Goal: Task Accomplishment & Management: Complete application form

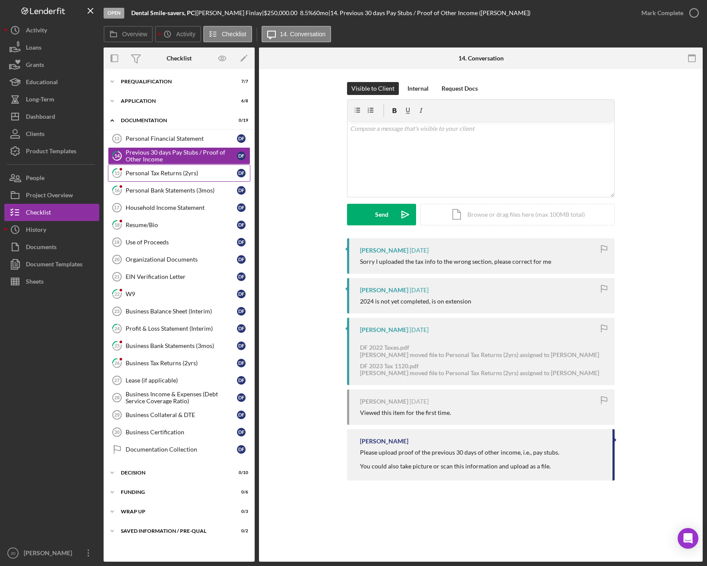
click at [161, 174] on div "Personal Tax Returns (2yrs)" at bounding box center [181, 173] width 111 height 7
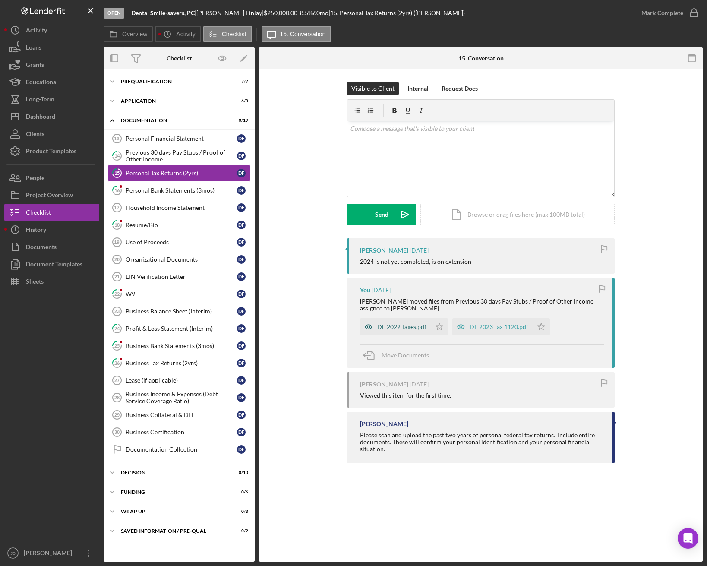
click at [395, 326] on div "DF 2022 Taxes.pdf" at bounding box center [401, 326] width 49 height 7
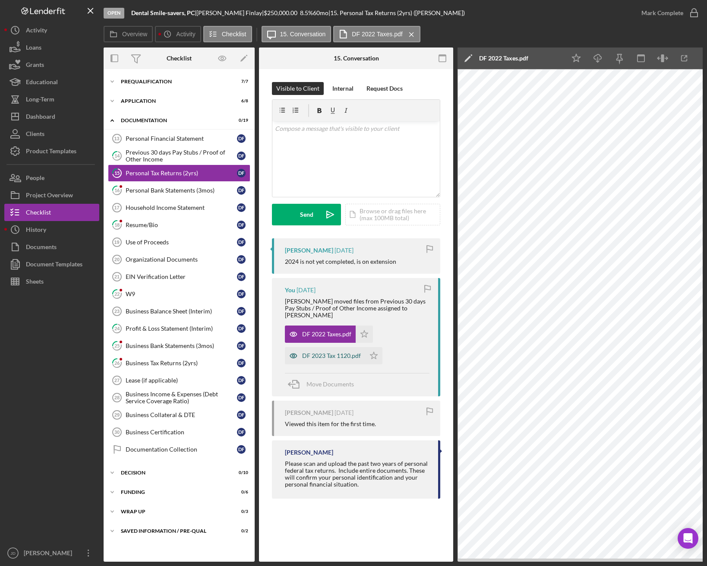
click at [334, 352] on div "DF 2023 Tax 1120.pdf" at bounding box center [331, 355] width 59 height 7
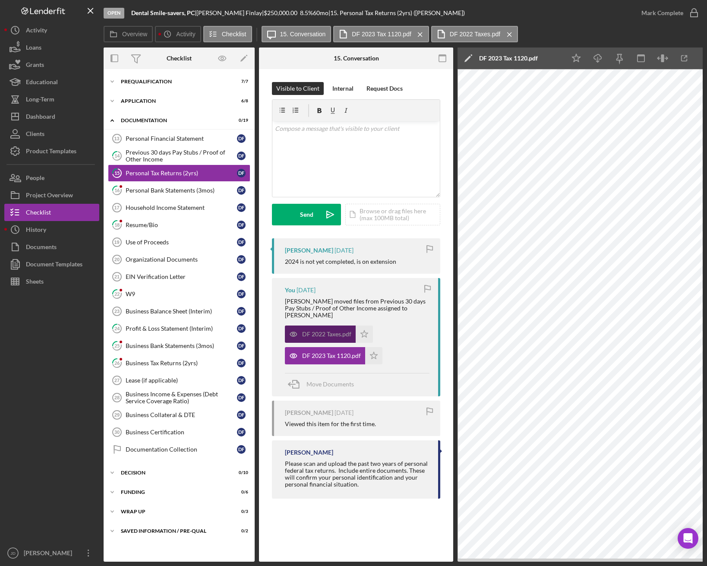
click at [326, 331] on div "DF 2022 Taxes.pdf" at bounding box center [326, 334] width 49 height 7
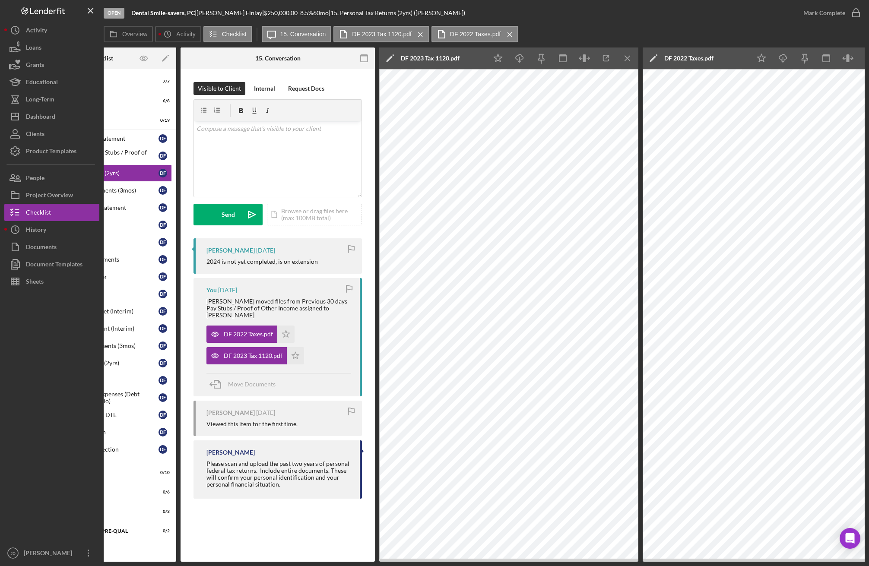
scroll to position [0, 80]
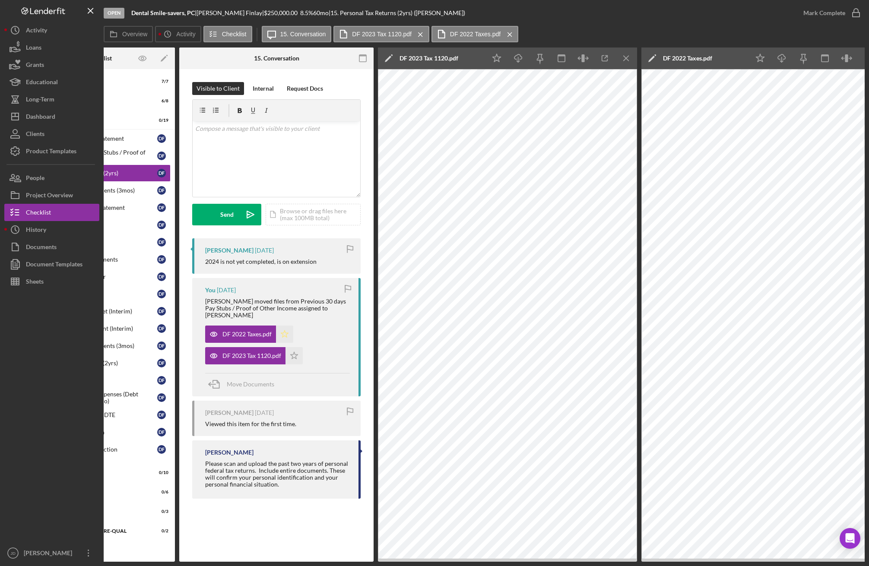
click at [288, 329] on icon "Icon/Star" at bounding box center [284, 334] width 17 height 17
click at [292, 352] on polygon "button" at bounding box center [294, 355] width 7 height 7
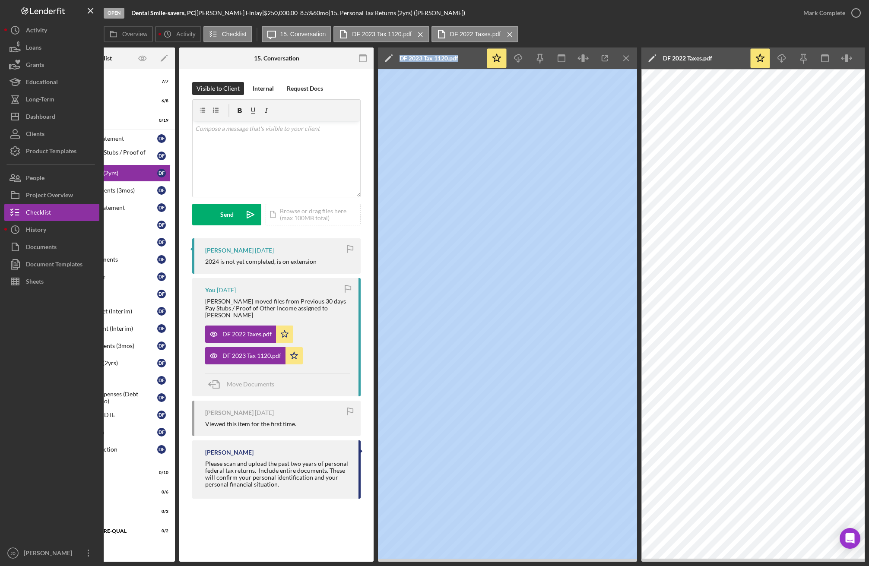
drag, startPoint x: 460, startPoint y: 562, endPoint x: 200, endPoint y: 543, distance: 261.0
click at [200, 543] on div "Open Dental Smile-savers, PC | [PERSON_NAME] | $250,000.00 8.5 % 60 mo | 15. Pe…" at bounding box center [434, 283] width 869 height 566
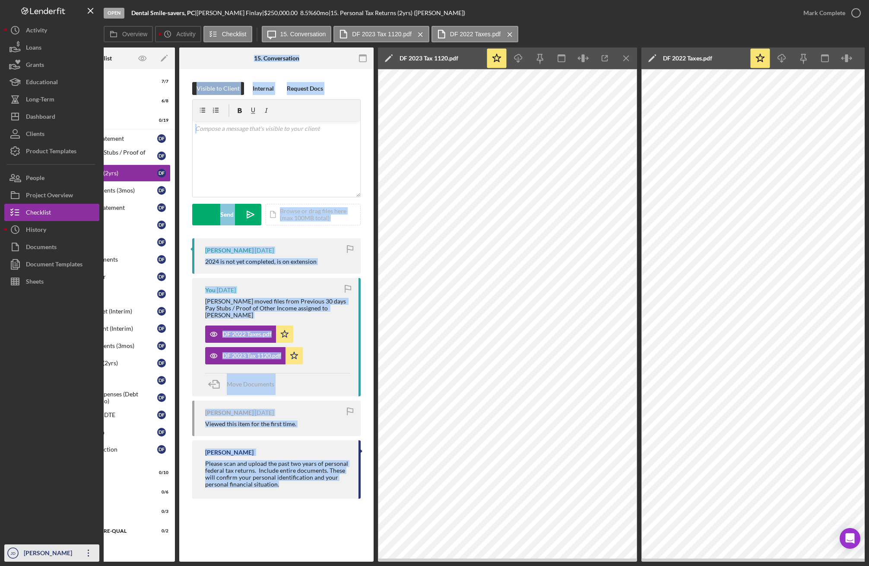
scroll to position [0, 0]
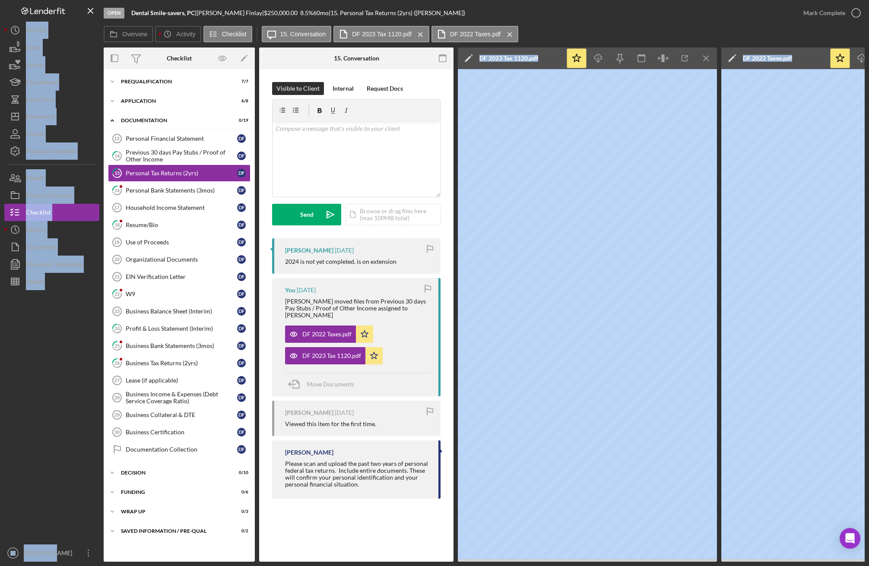
drag, startPoint x: 191, startPoint y: 562, endPoint x: 47, endPoint y: 561, distance: 143.8
click at [47, 561] on div "Open Dental Smile-savers, PC | [PERSON_NAME] | $250,000.00 8.5 % 60 mo | 15. Pe…" at bounding box center [434, 283] width 869 height 566
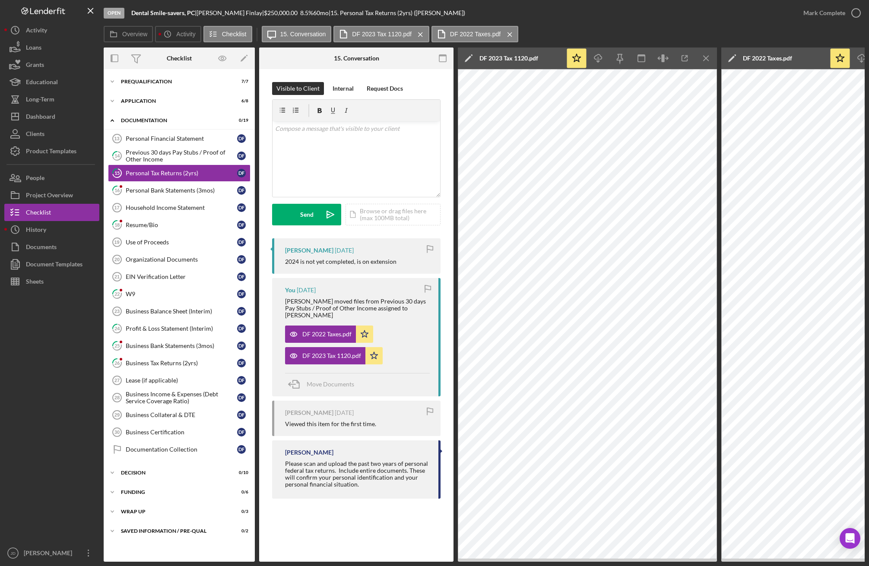
click at [84, 466] on div at bounding box center [51, 417] width 95 height 254
click at [707, 62] on icon "Icon/Menu Close" at bounding box center [705, 58] width 19 height 19
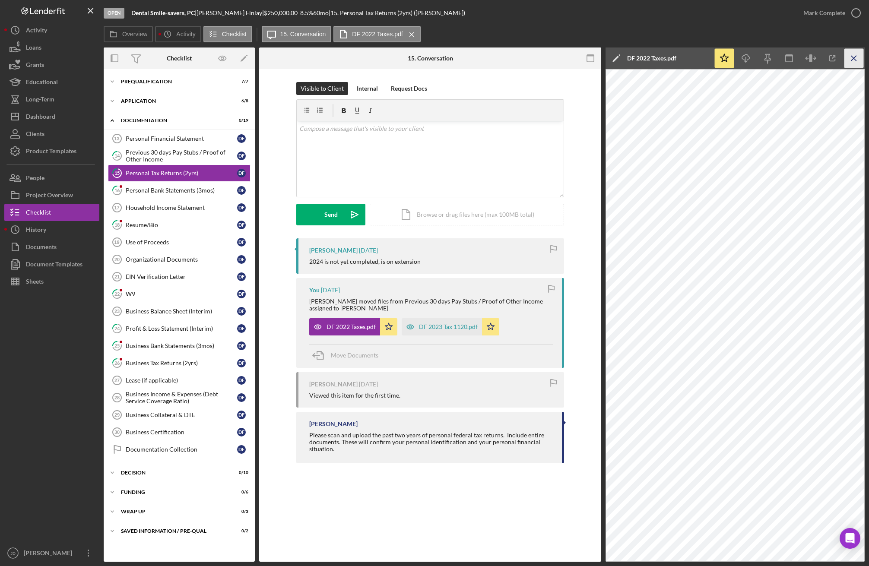
click at [707, 62] on icon "Icon/Menu Close" at bounding box center [853, 58] width 19 height 19
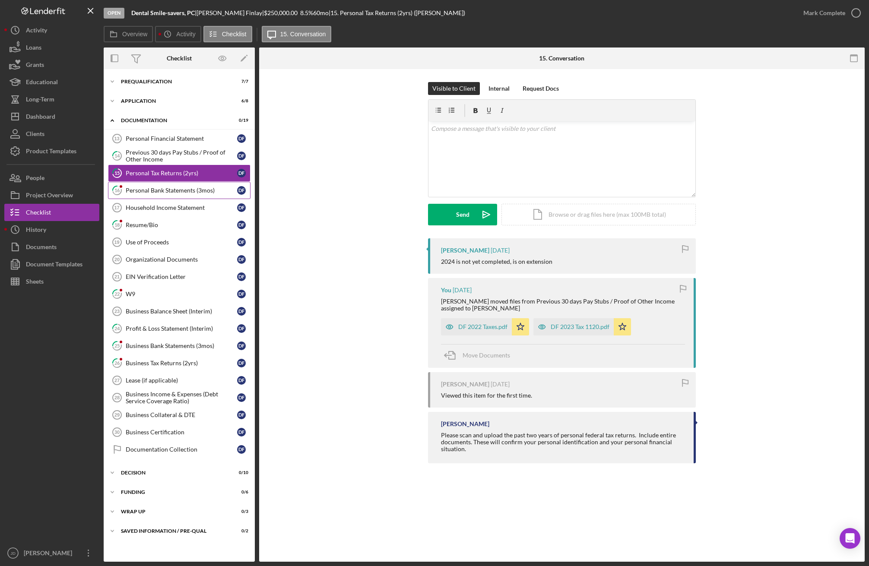
click at [182, 193] on div "Personal Bank Statements (3mos)" at bounding box center [181, 190] width 111 height 7
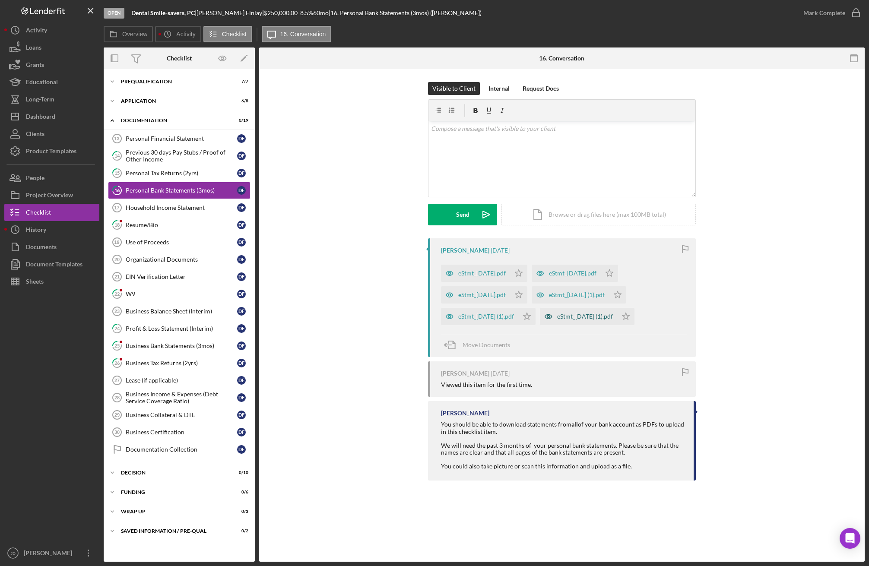
click at [613, 317] on div "eStmt_[DATE] (1).pdf" at bounding box center [585, 316] width 56 height 7
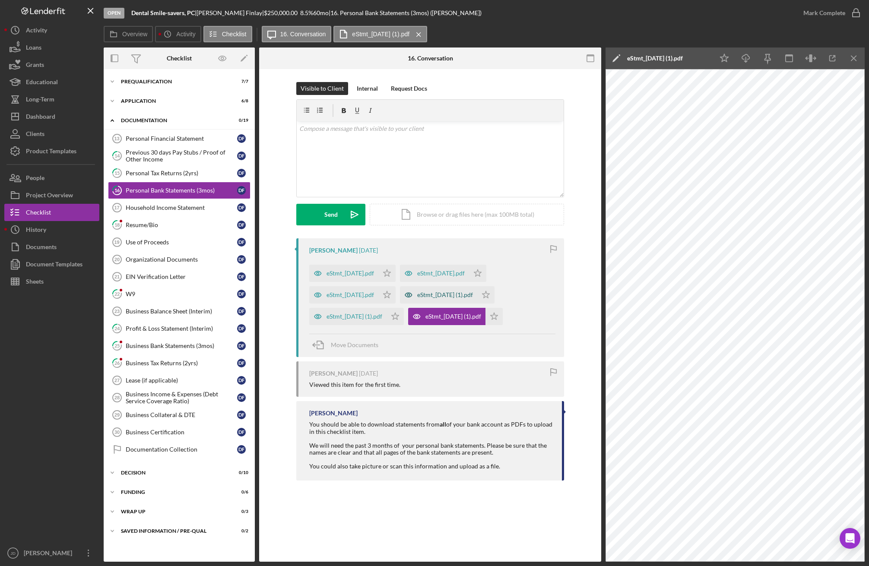
click at [473, 295] on div "eStmt_[DATE] (1).pdf" at bounding box center [445, 294] width 56 height 7
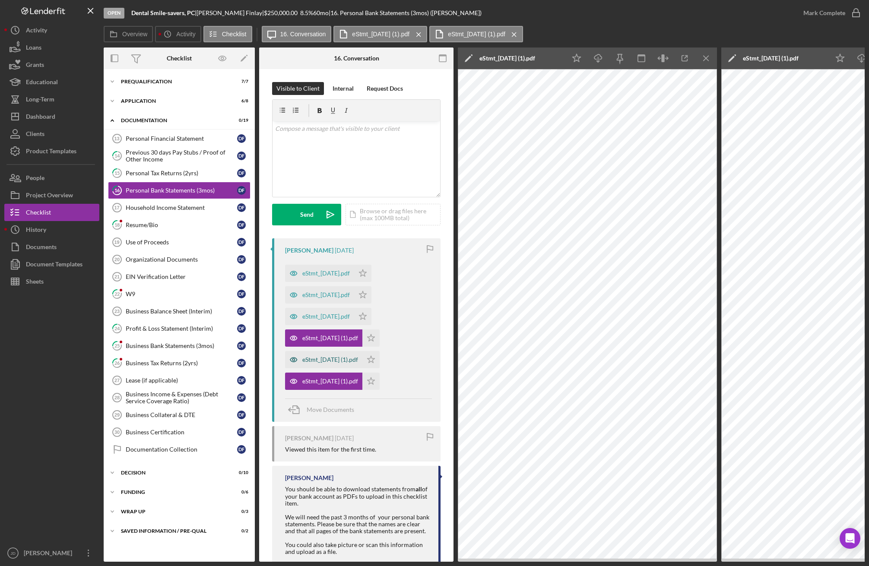
click at [339, 357] on div "eStmt_[DATE] (1).pdf" at bounding box center [330, 359] width 56 height 7
click at [347, 381] on div "eStmt_[DATE] (1).pdf" at bounding box center [330, 381] width 56 height 7
click at [346, 297] on div "eStmt_[DATE].pdf" at bounding box center [325, 294] width 47 height 7
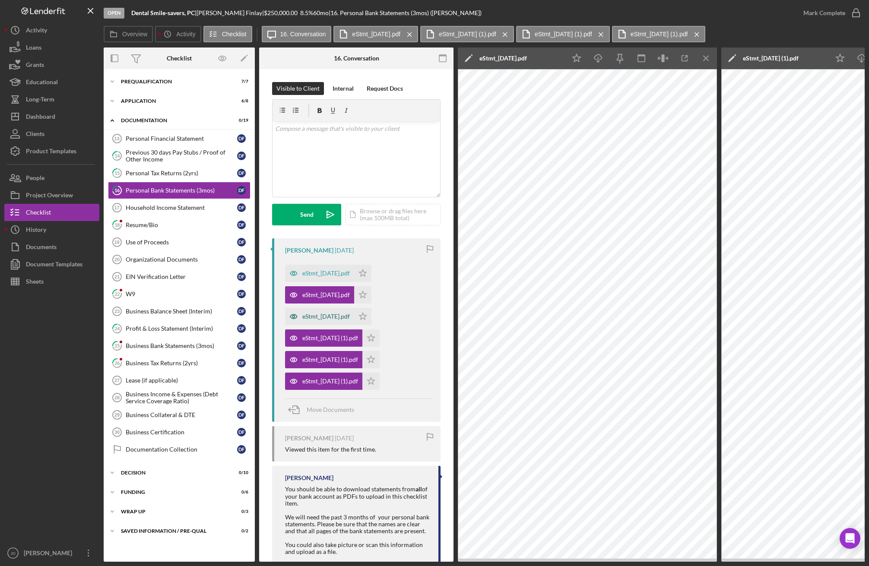
click at [346, 316] on div "eStmt_[DATE].pdf" at bounding box center [325, 316] width 47 height 7
click at [350, 273] on div "eStmt_[DATE].pdf" at bounding box center [325, 273] width 47 height 7
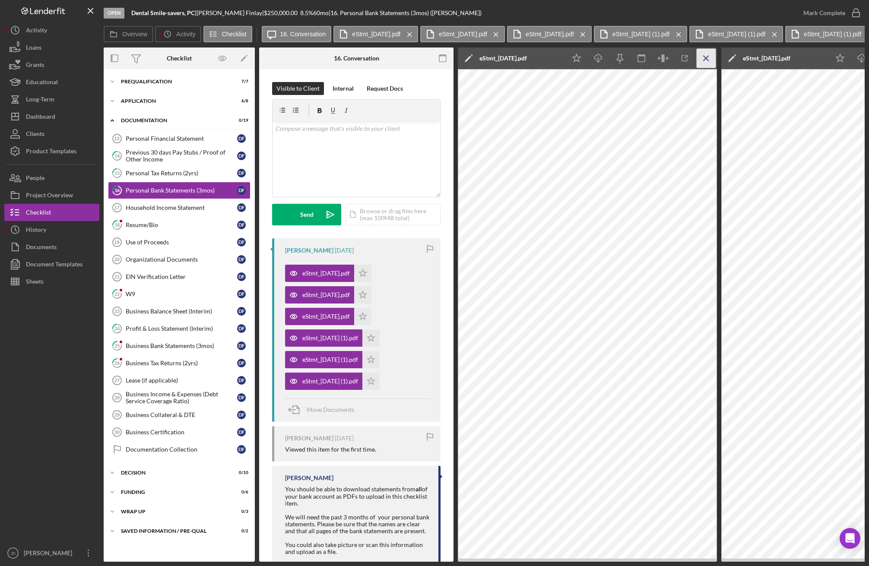
click at [707, 57] on icon "Icon/Menu Close" at bounding box center [705, 58] width 19 height 19
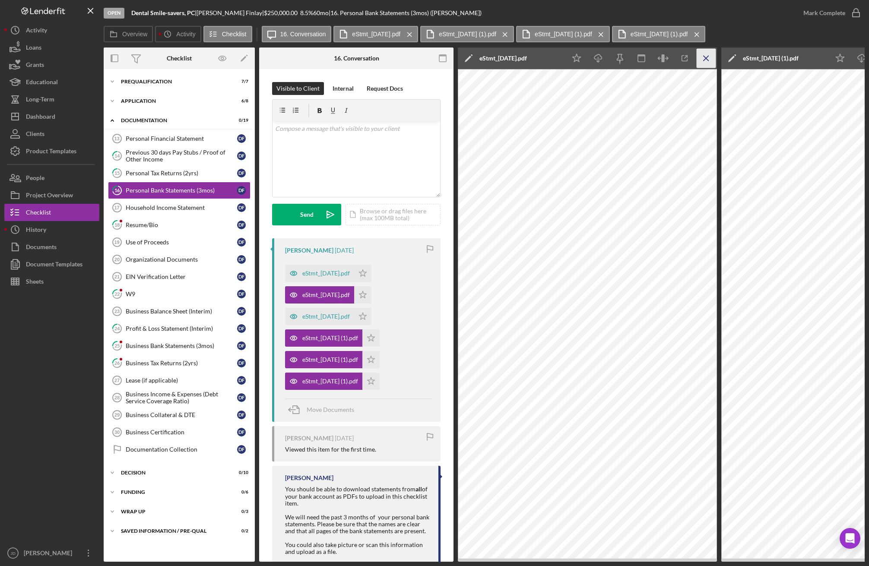
click at [707, 57] on icon "Icon/Menu Close" at bounding box center [705, 58] width 19 height 19
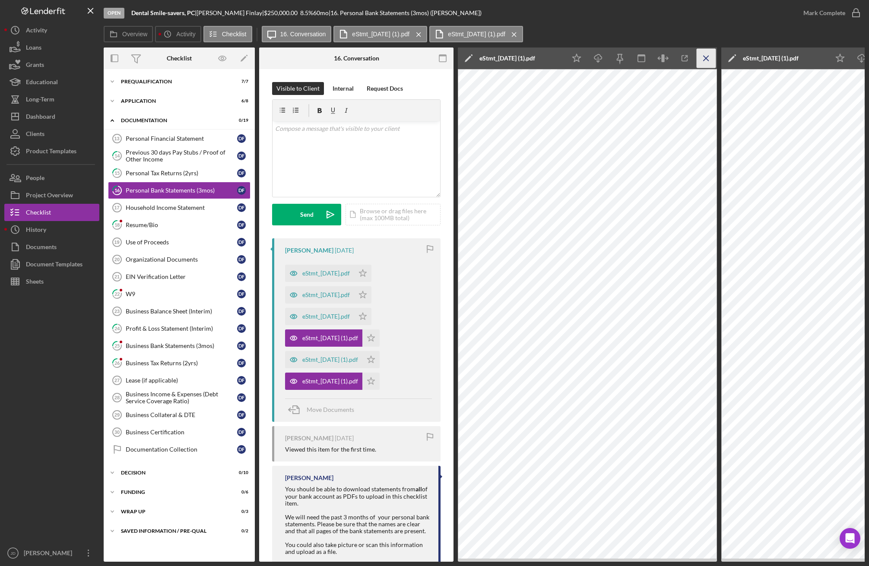
click at [707, 57] on icon "Icon/Menu Close" at bounding box center [705, 58] width 19 height 19
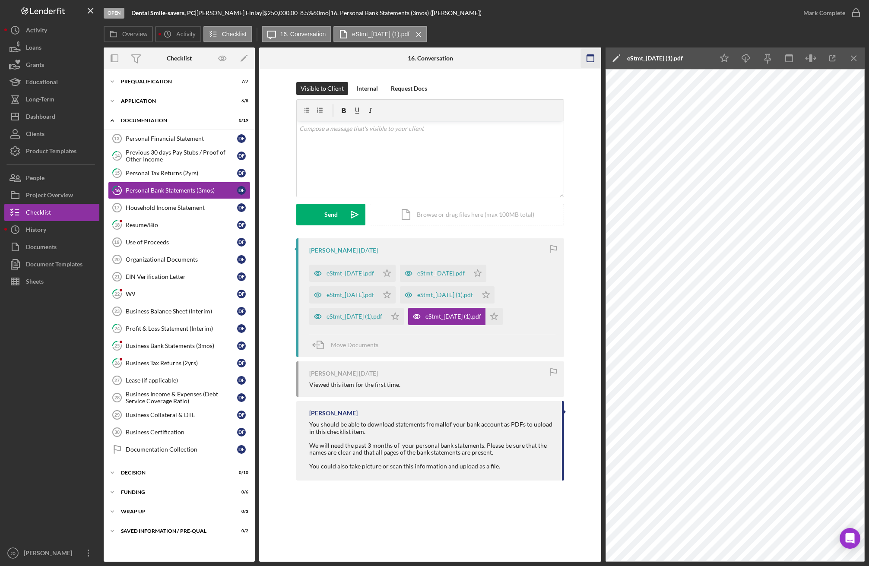
click at [707, 60] on icon "Icon/Menu Close" at bounding box center [853, 58] width 19 height 19
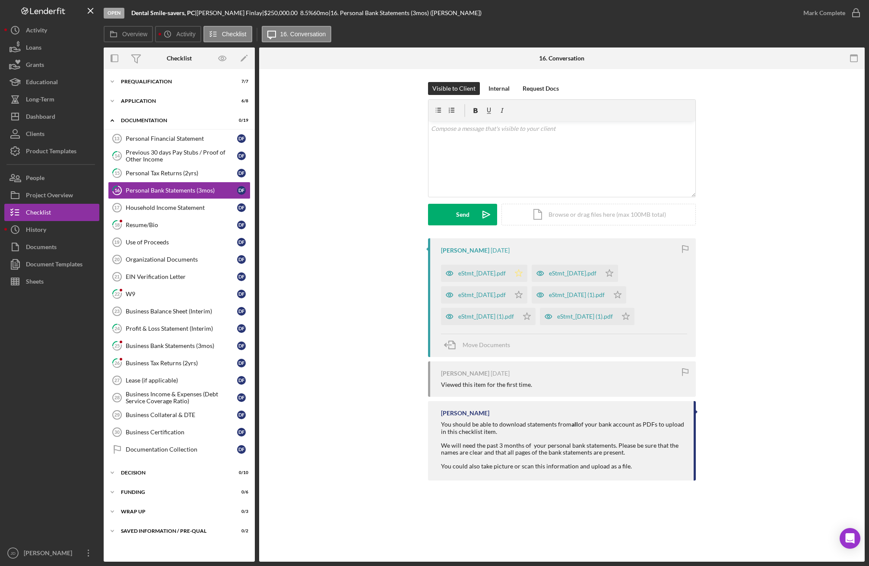
click at [527, 272] on icon "Icon/Star" at bounding box center [518, 273] width 17 height 17
click at [527, 291] on icon "Icon/Star" at bounding box center [518, 294] width 17 height 17
click at [535, 317] on icon "Icon/Star" at bounding box center [526, 316] width 17 height 17
drag, startPoint x: 633, startPoint y: 270, endPoint x: 648, endPoint y: 294, distance: 27.5
click at [618, 271] on icon "Icon/Star" at bounding box center [609, 273] width 17 height 17
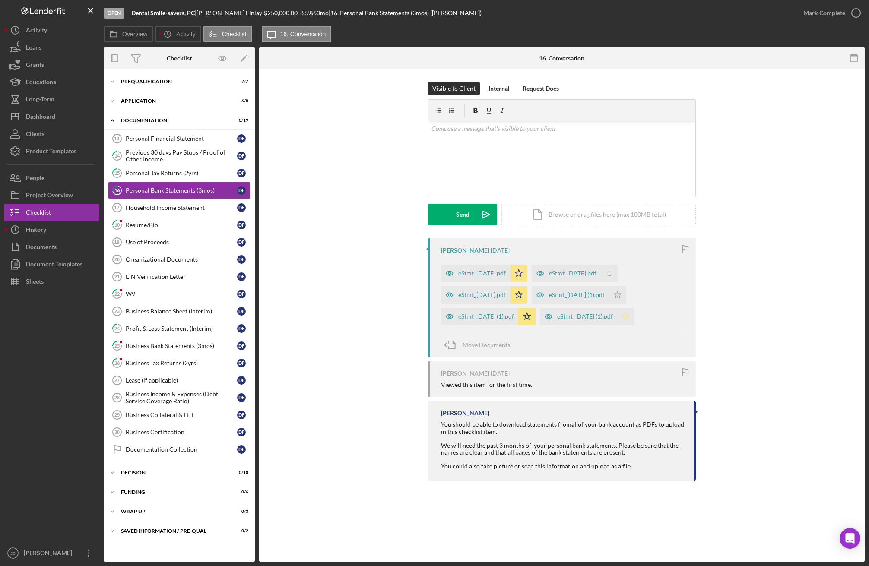
click at [634, 309] on icon "Icon/Star" at bounding box center [625, 316] width 17 height 17
click at [626, 292] on icon "Icon/Star" at bounding box center [617, 294] width 17 height 17
click at [707, 12] on icon "button" at bounding box center [856, 13] width 22 height 22
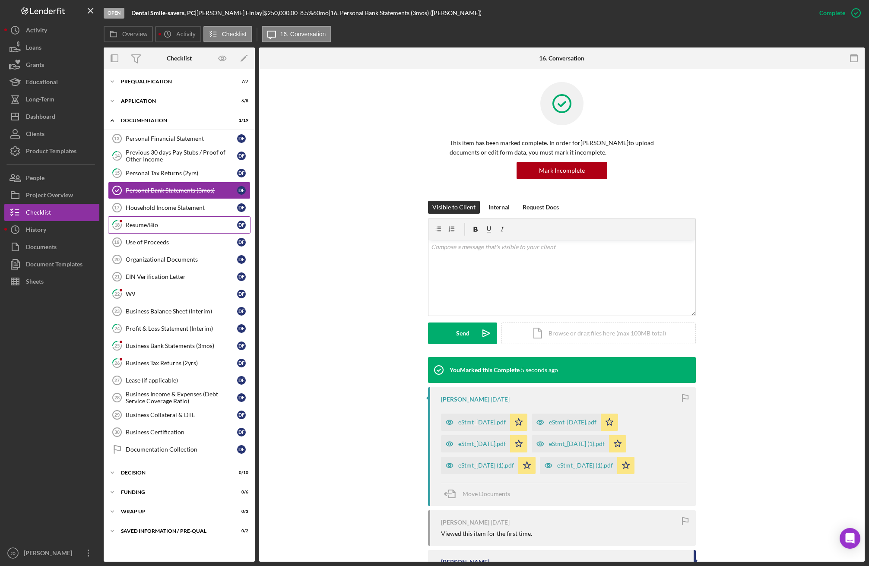
click at [147, 222] on div "Resume/Bio" at bounding box center [181, 224] width 111 height 7
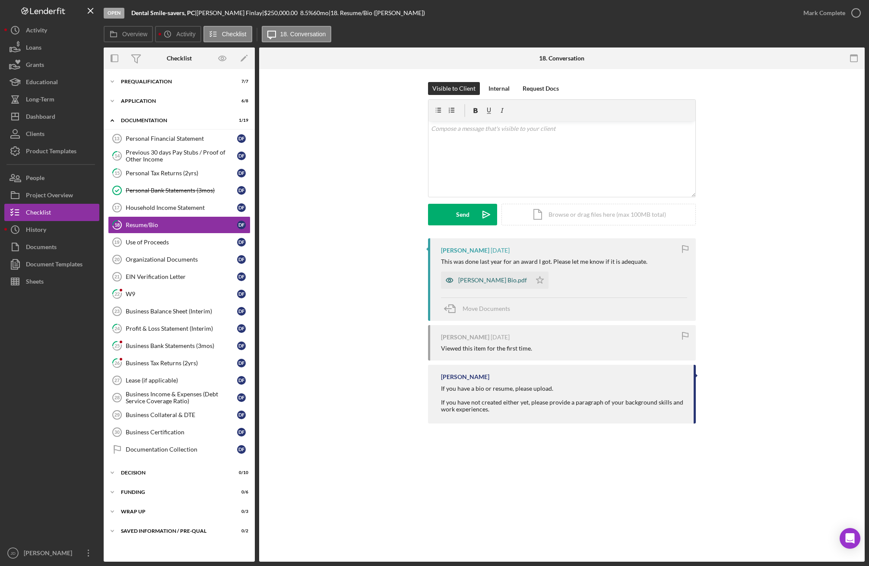
click at [480, 278] on div "[PERSON_NAME] Bio.pdf" at bounding box center [492, 280] width 69 height 7
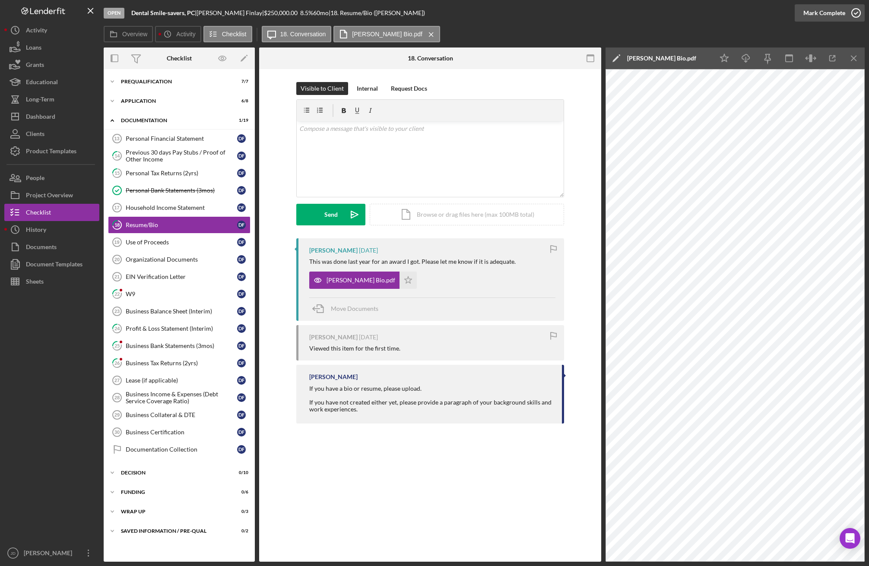
click at [707, 15] on icon "button" at bounding box center [856, 13] width 22 height 22
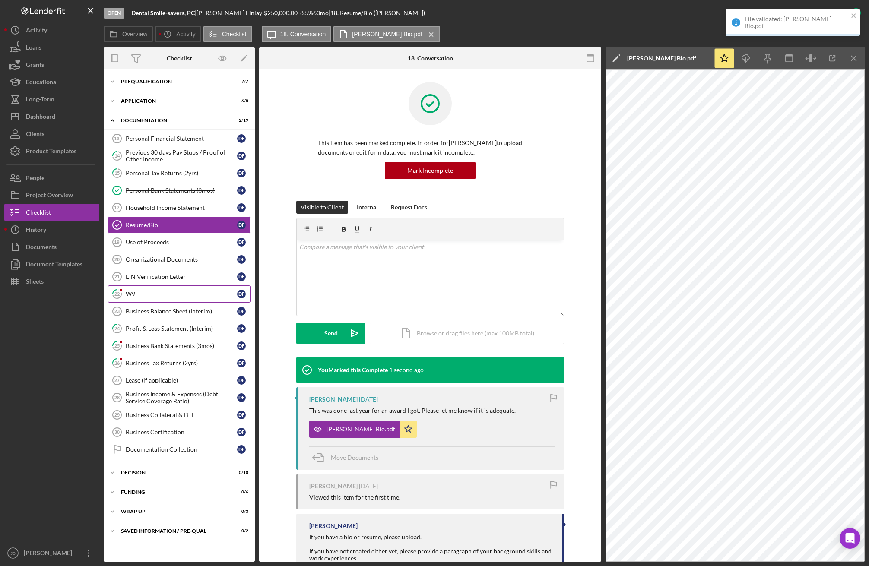
click at [141, 296] on div "W9" at bounding box center [181, 294] width 111 height 7
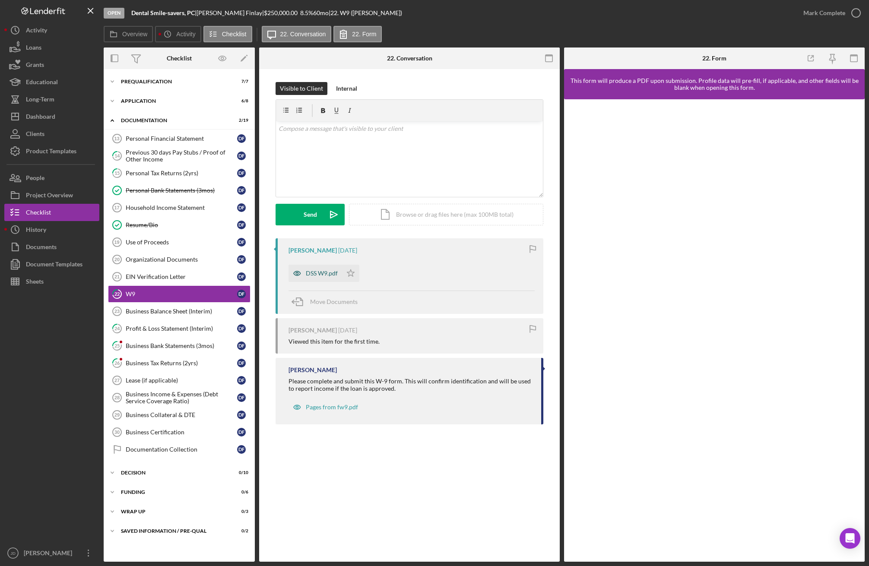
click at [327, 274] on div "DSS W9.pdf" at bounding box center [322, 273] width 32 height 7
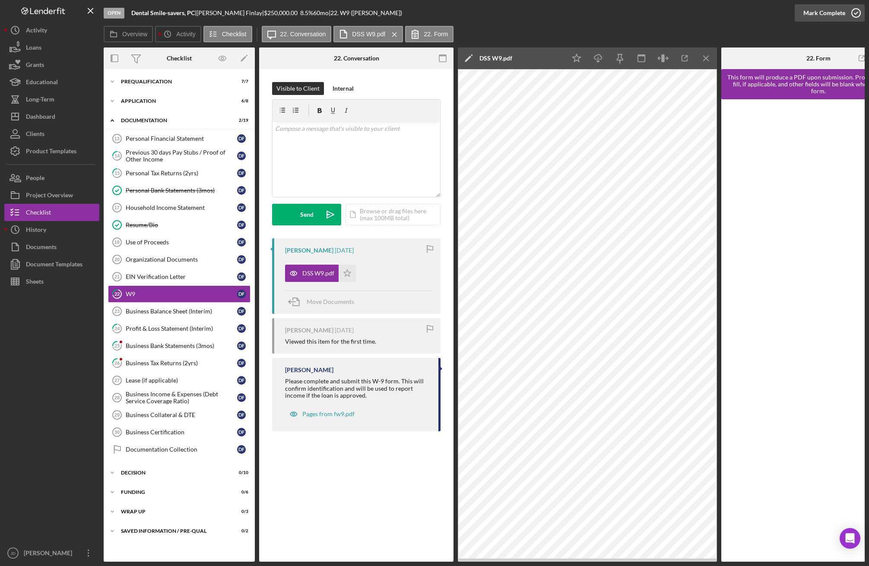
click at [707, 13] on icon "button" at bounding box center [856, 13] width 22 height 22
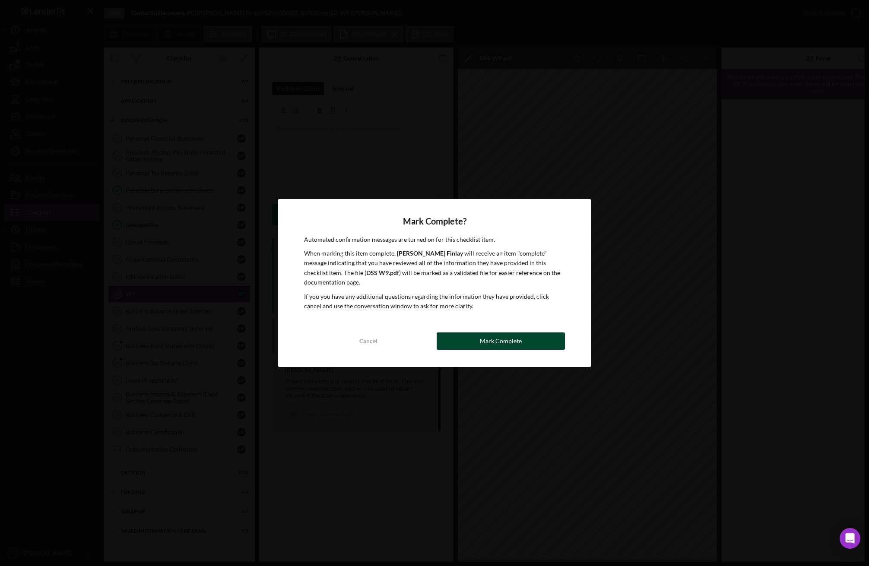
click at [485, 335] on div "Mark Complete" at bounding box center [501, 340] width 42 height 17
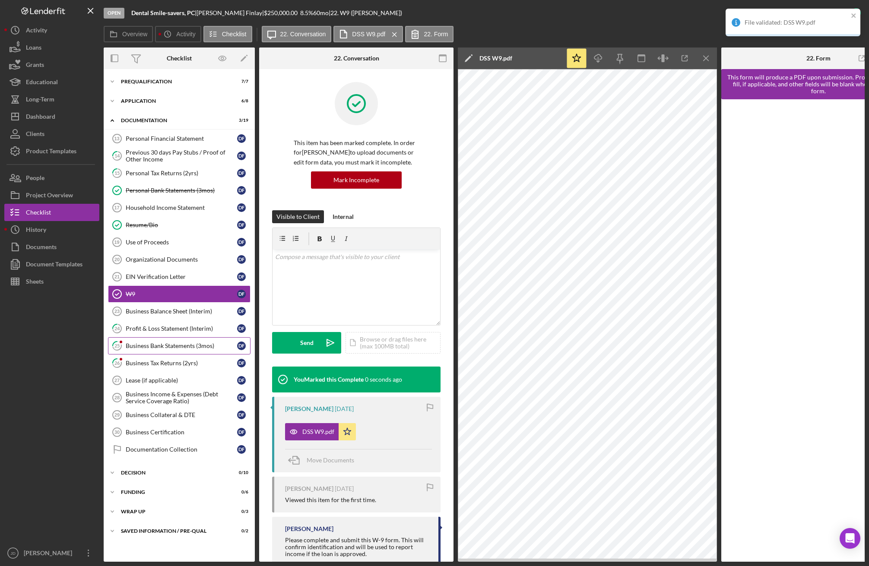
click at [163, 348] on div "Business Bank Statements (3mos)" at bounding box center [181, 345] width 111 height 7
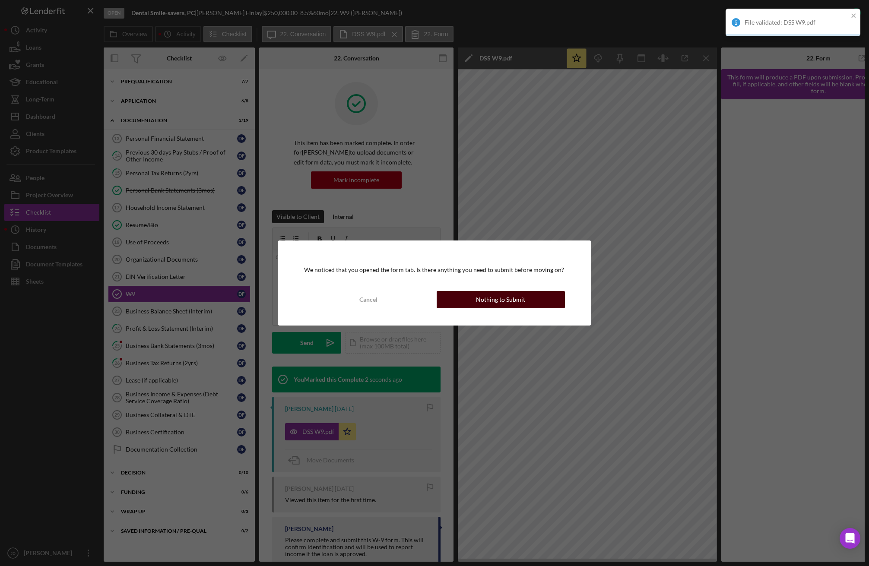
click at [496, 298] on div "Nothing to Submit" at bounding box center [500, 299] width 49 height 17
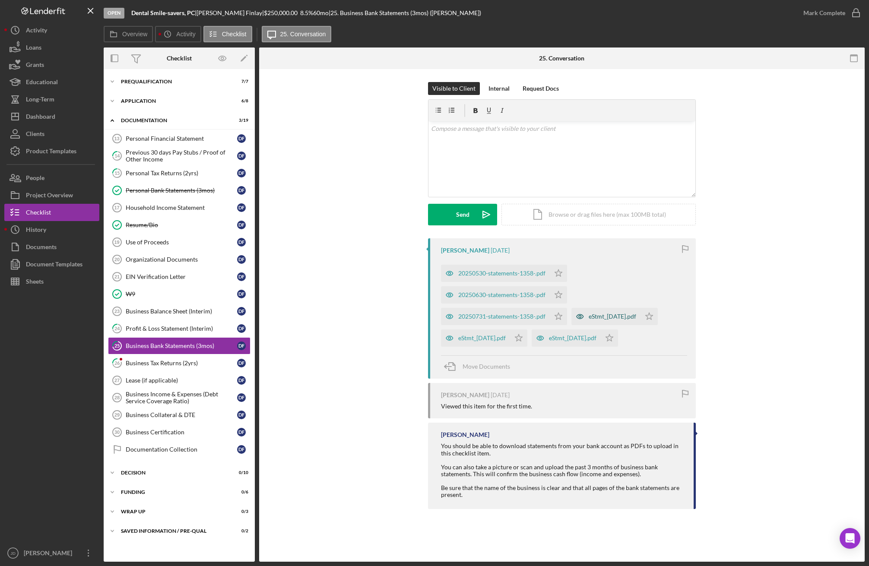
click at [605, 315] on div "eStmt_[DATE].pdf" at bounding box center [611, 316] width 47 height 7
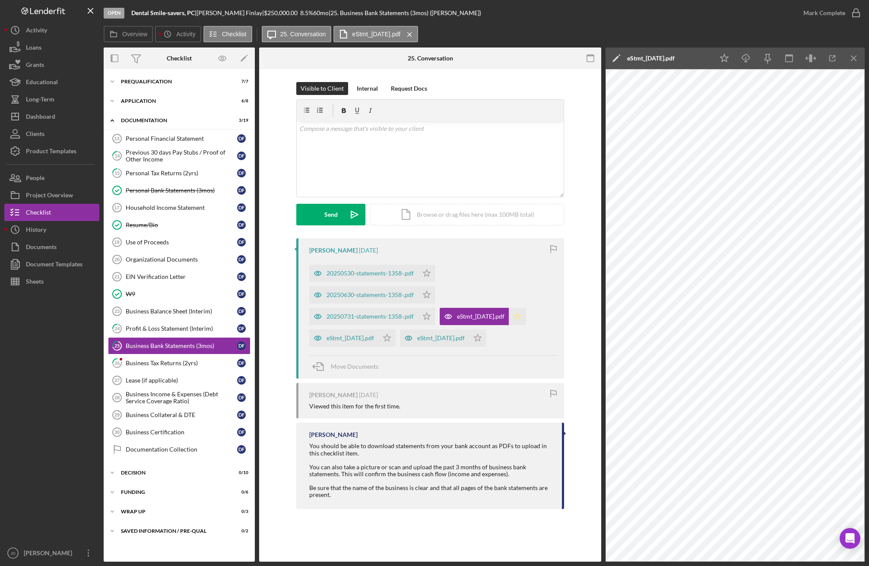
click at [526, 317] on icon "Icon/Star" at bounding box center [517, 316] width 17 height 17
click at [486, 339] on icon "Icon/Star" at bounding box center [477, 337] width 17 height 17
click at [395, 337] on icon "Icon/Star" at bounding box center [386, 337] width 17 height 17
drag, startPoint x: 422, startPoint y: 315, endPoint x: 424, endPoint y: 293, distance: 22.2
click at [422, 315] on icon "Icon/Star" at bounding box center [426, 316] width 17 height 17
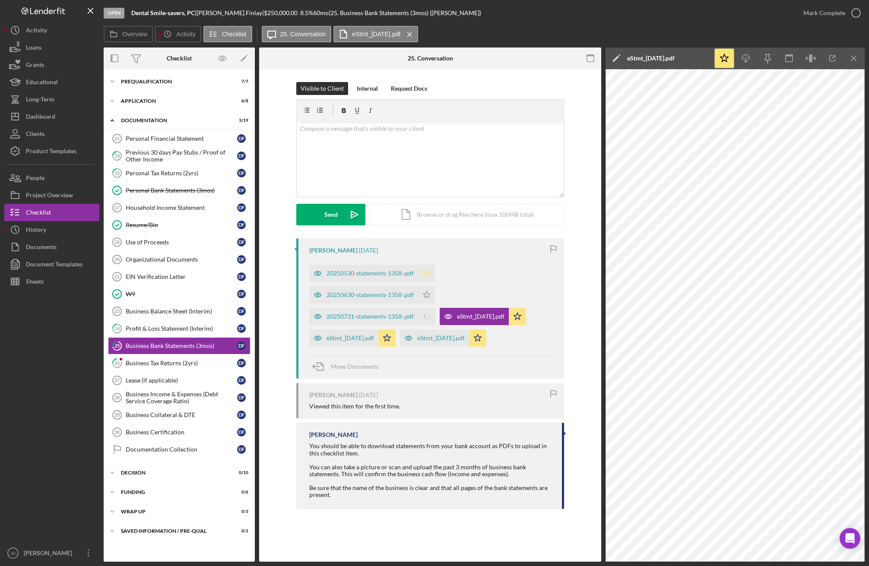
drag, startPoint x: 424, startPoint y: 292, endPoint x: 429, endPoint y: 270, distance: 22.5
click at [425, 292] on icon "Icon/Star" at bounding box center [426, 294] width 17 height 17
click at [430, 267] on icon "Icon/Star" at bounding box center [426, 273] width 17 height 17
click at [707, 13] on icon "button" at bounding box center [856, 13] width 22 height 22
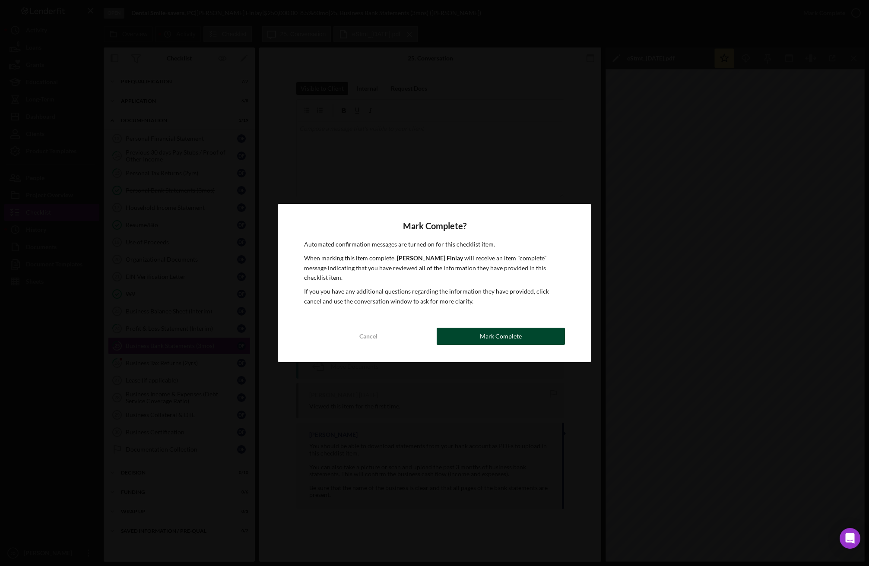
click at [491, 329] on div "Mark Complete" at bounding box center [501, 336] width 42 height 17
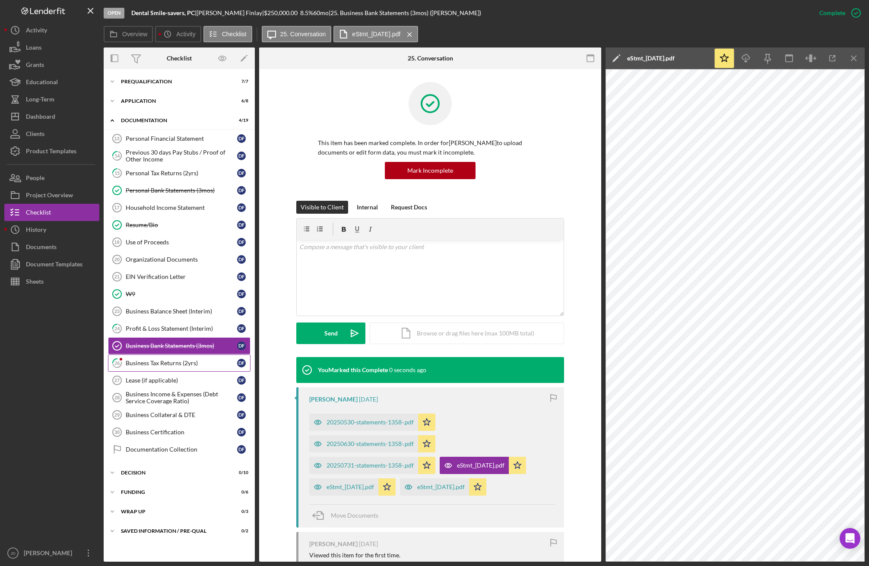
click at [160, 363] on div "Business Tax Returns (2yrs)" at bounding box center [181, 363] width 111 height 7
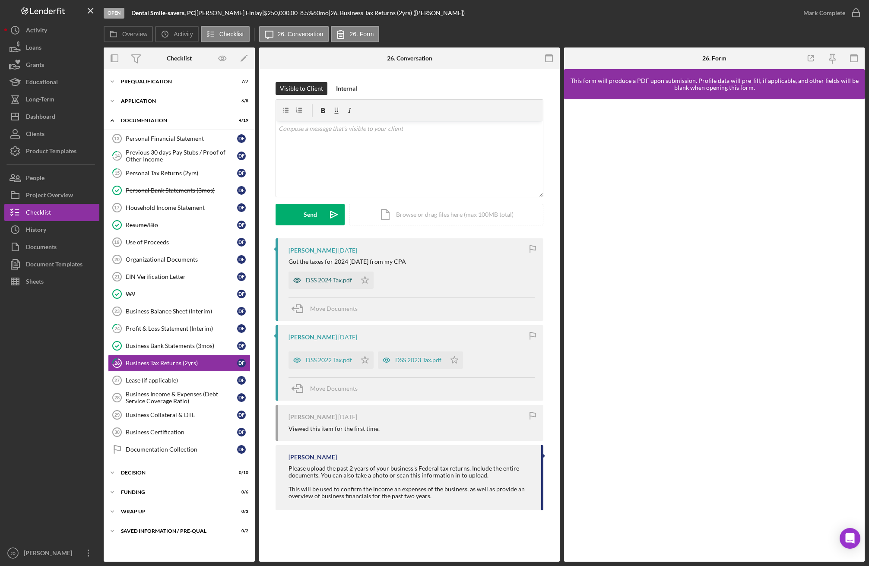
click at [324, 279] on div "DSS 2024 Tax.pdf" at bounding box center [329, 280] width 46 height 7
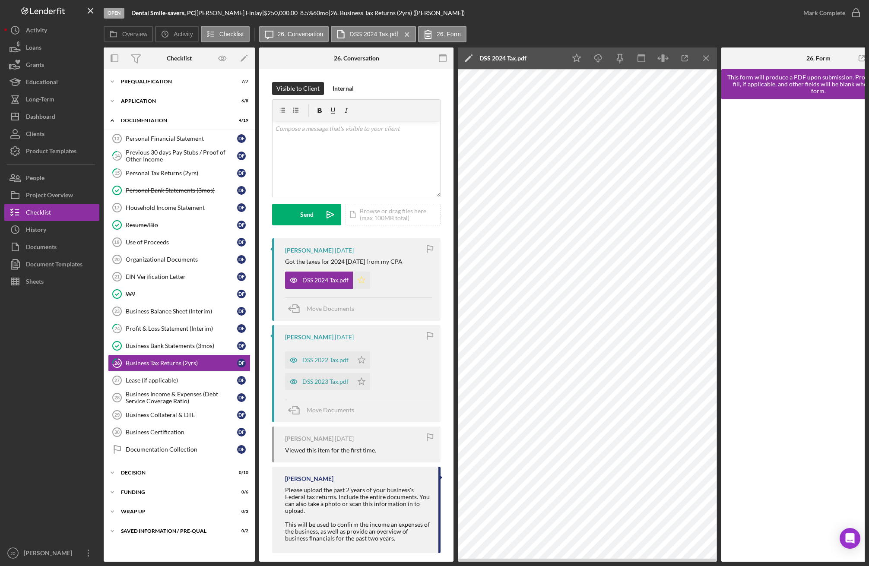
click at [360, 278] on polygon "button" at bounding box center [361, 279] width 7 height 7
click at [335, 382] on div "DSS 2023 Tax.pdf" at bounding box center [325, 381] width 46 height 7
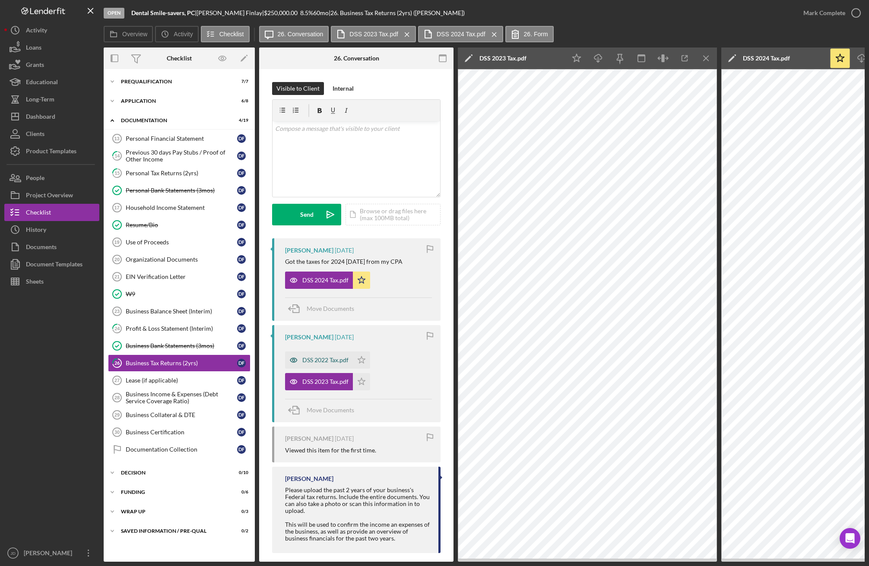
click at [329, 360] on div "DSS 2022 Tax.pdf" at bounding box center [325, 360] width 46 height 7
click at [361, 381] on icon "Icon/Star" at bounding box center [361, 381] width 17 height 17
click at [363, 363] on icon "Icon/Star" at bounding box center [361, 359] width 17 height 17
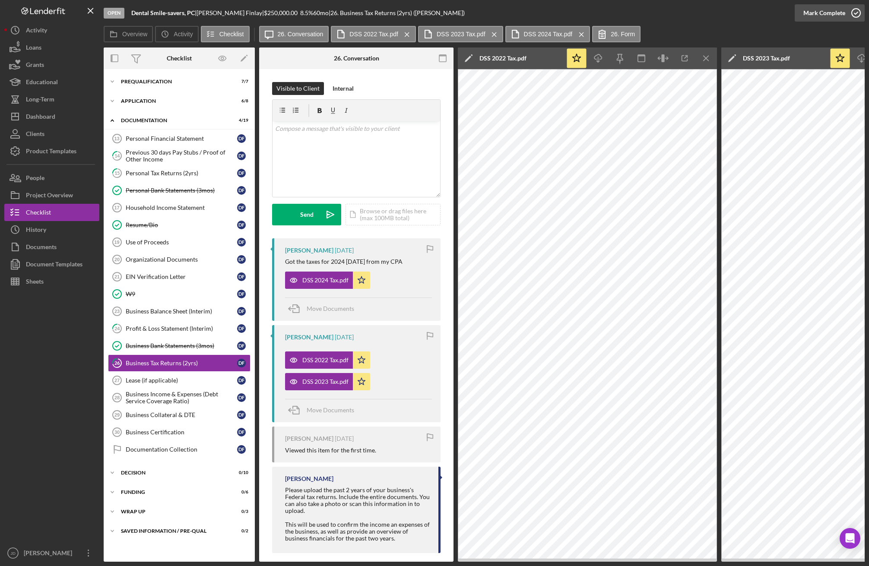
click at [707, 14] on icon "button" at bounding box center [856, 13] width 22 height 22
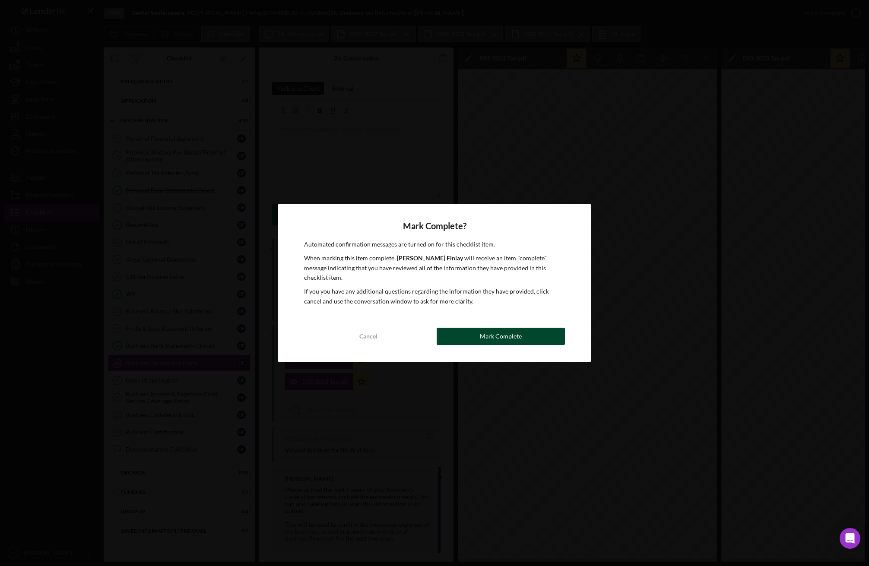
click at [515, 334] on div "Mark Complete" at bounding box center [501, 336] width 42 height 17
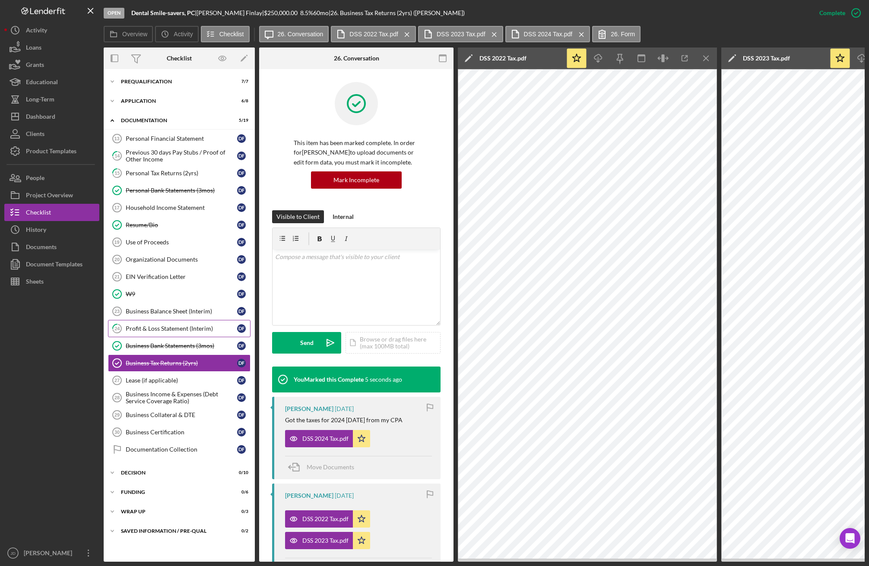
click at [159, 329] on div "Profit & Loss Statement (Interim)" at bounding box center [181, 328] width 111 height 7
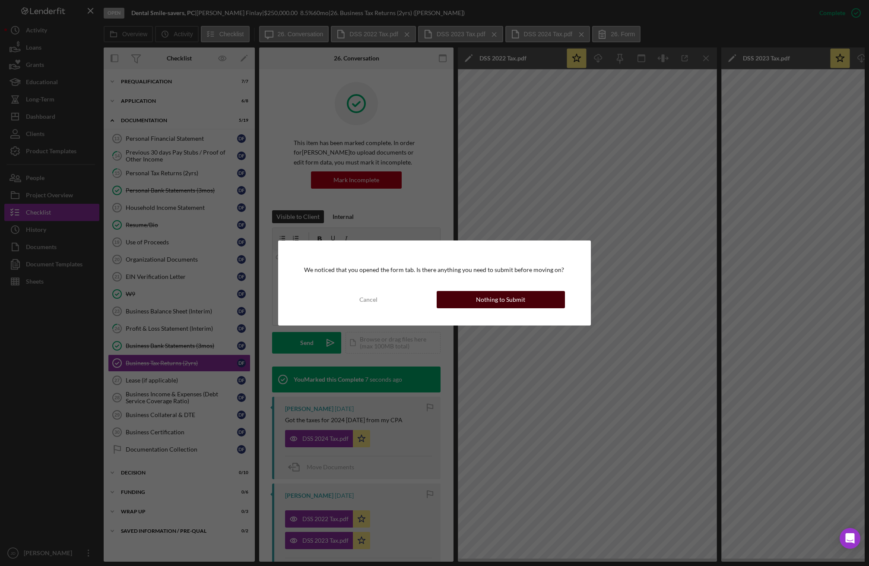
click at [477, 294] on button "Nothing to Submit" at bounding box center [500, 299] width 128 height 17
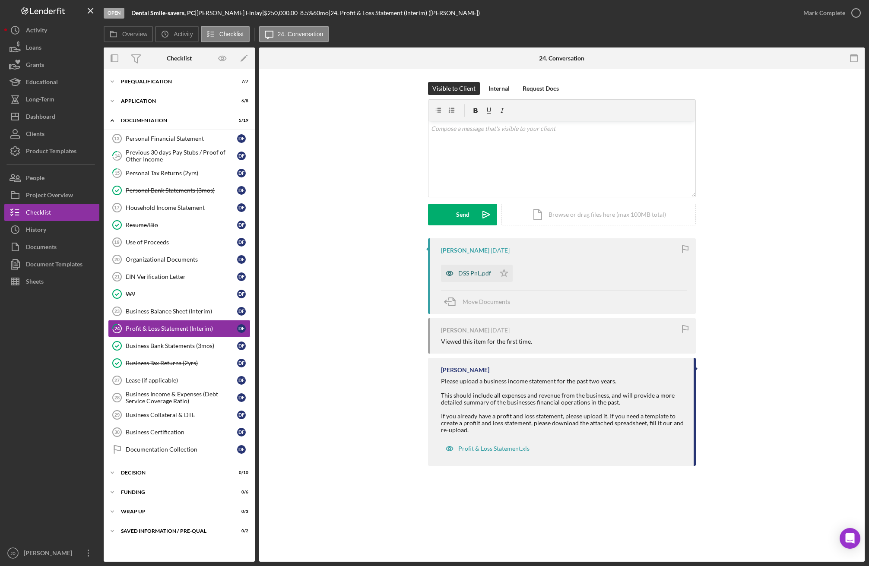
click at [477, 273] on div "DSS PnL.pdf" at bounding box center [474, 273] width 33 height 7
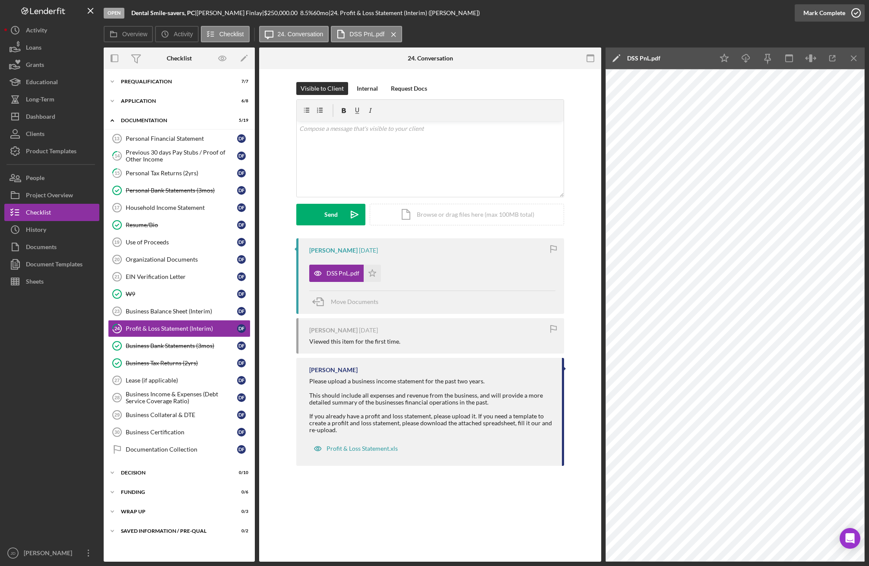
click at [707, 13] on icon "button" at bounding box center [856, 13] width 22 height 22
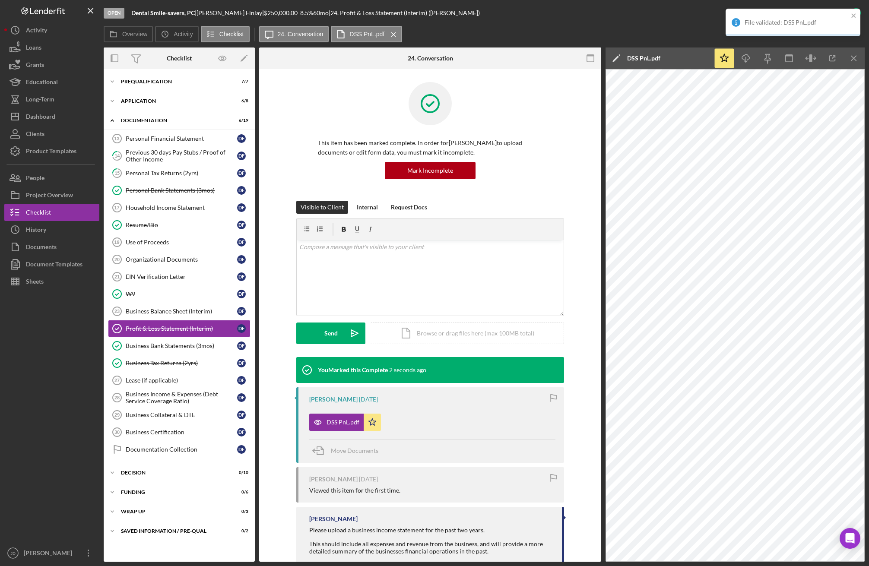
click at [707, 16] on div "File validated: DSS PnL.pdf" at bounding box center [790, 23] width 122 height 14
click at [111, 82] on polyline at bounding box center [112, 82] width 3 height 2
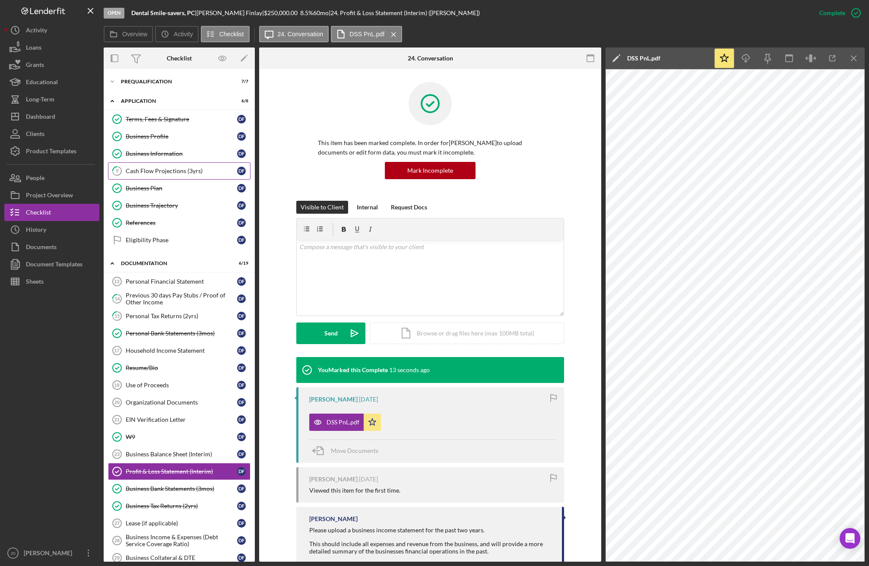
click at [164, 171] on div "Cash Flow Projections (3yrs)" at bounding box center [181, 171] width 111 height 7
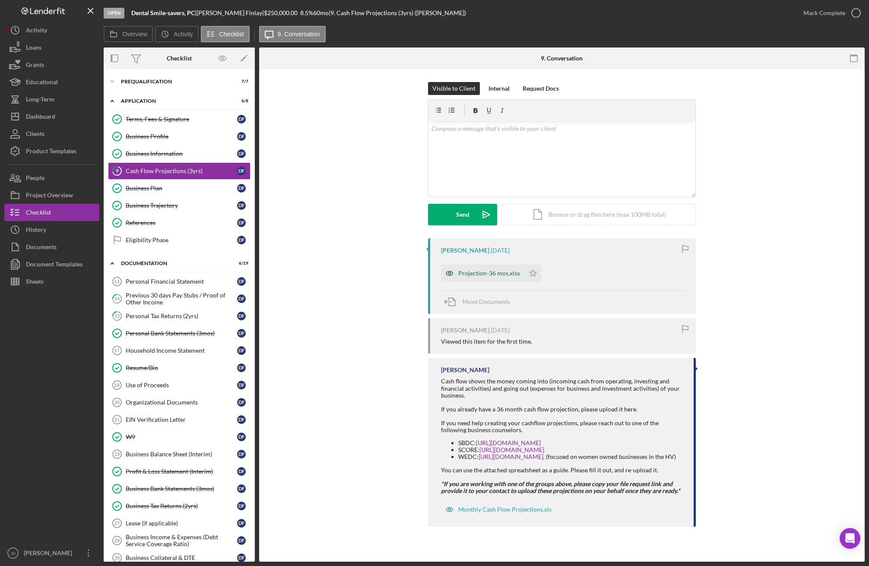
click at [490, 275] on div "Projection-36 mos.xlsx" at bounding box center [489, 273] width 62 height 7
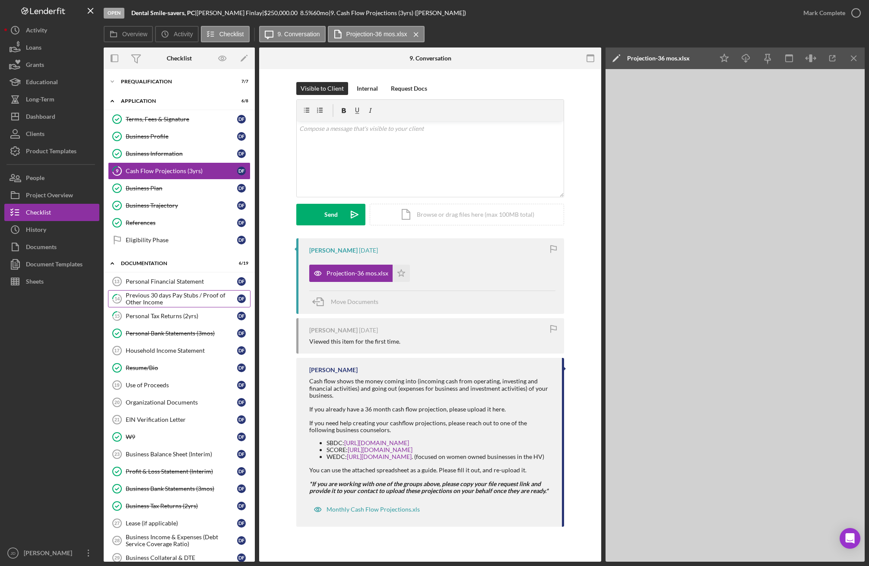
click at [167, 296] on div "Previous 30 days Pay Stubs / Proof of Other Income" at bounding box center [181, 299] width 111 height 14
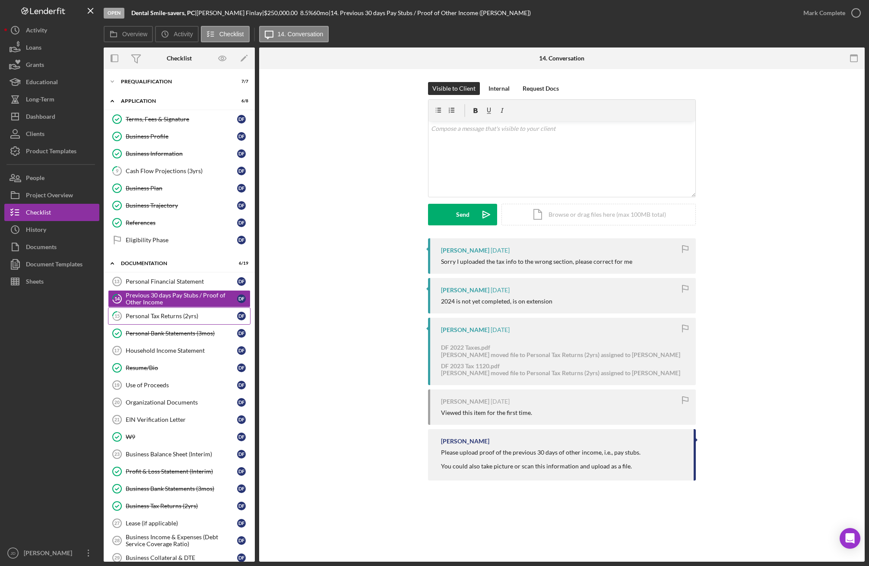
click at [149, 316] on div "Personal Tax Returns (2yrs)" at bounding box center [181, 316] width 111 height 7
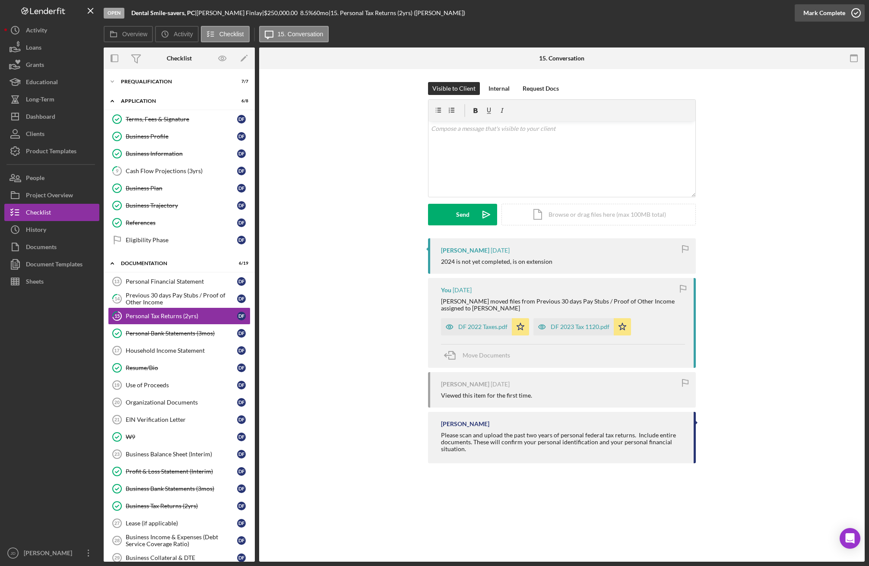
click at [707, 10] on icon "button" at bounding box center [856, 13] width 22 height 22
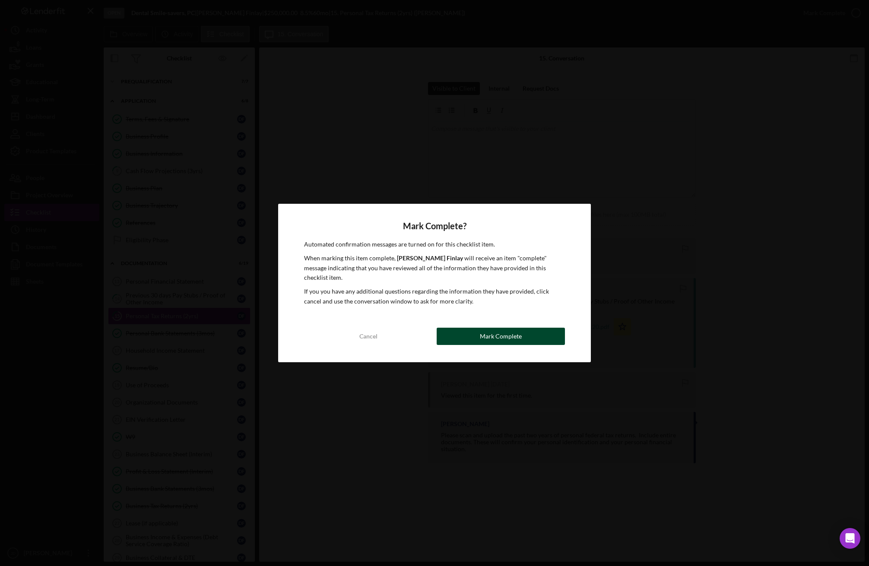
click at [501, 336] on div "Mark Complete" at bounding box center [501, 336] width 42 height 17
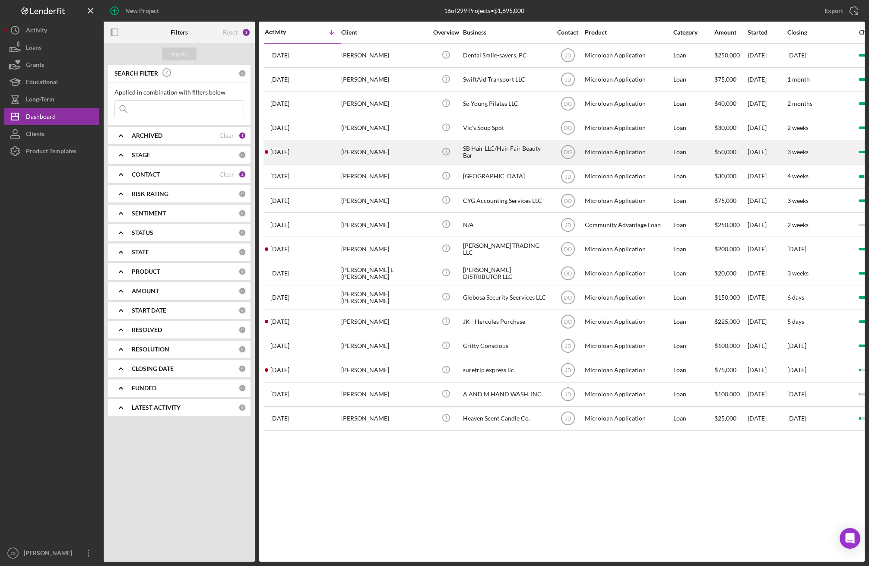
click at [366, 157] on div "Saskia Brown" at bounding box center [384, 152] width 86 height 23
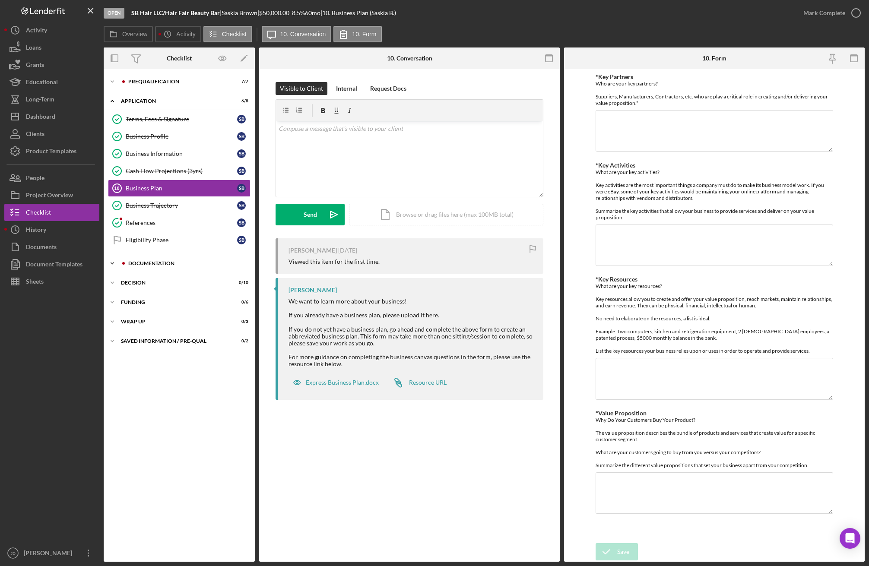
click at [116, 260] on icon "Icon/Expander" at bounding box center [112, 263] width 17 height 17
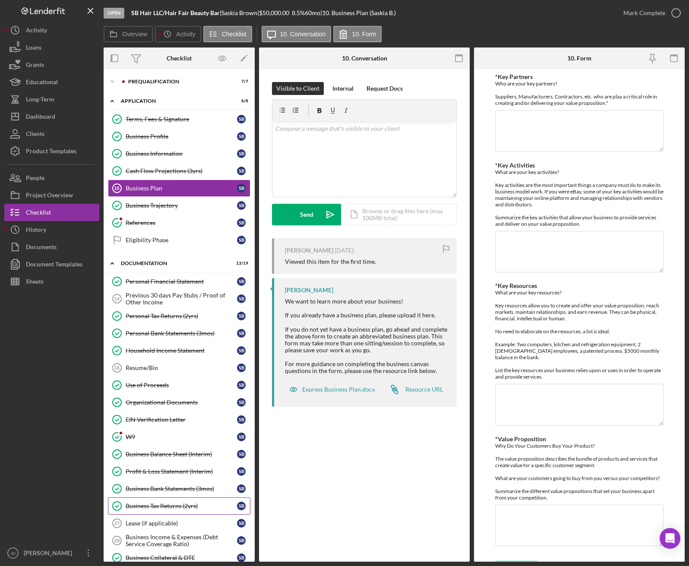
click at [163, 506] on div "Business Tax Returns (2yrs)" at bounding box center [181, 506] width 111 height 7
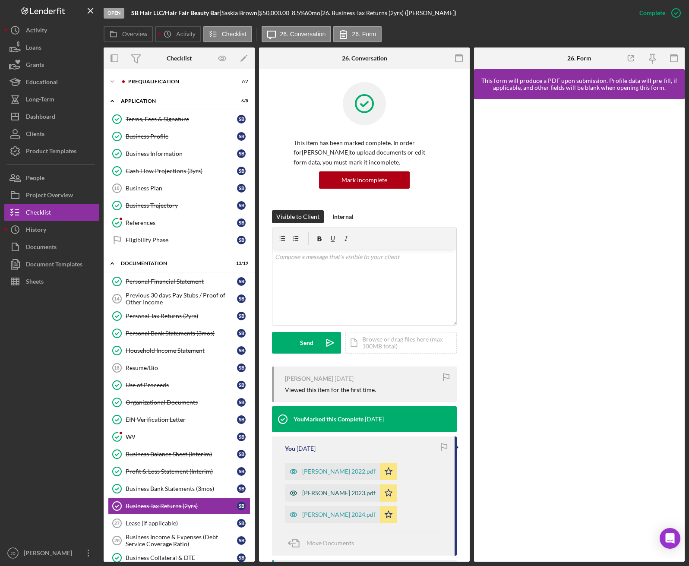
click at [350, 493] on div "SASKIA BROWN 2023.pdf" at bounding box center [338, 493] width 73 height 7
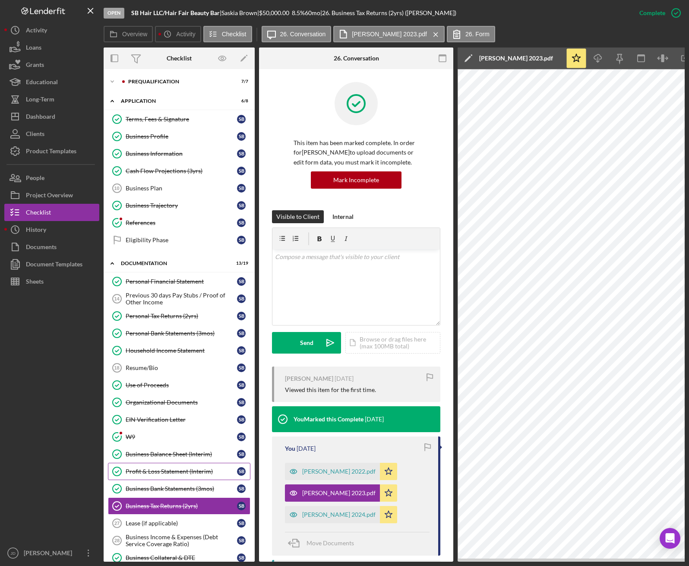
click at [161, 471] on div "Profit & Loss Statement (Interim)" at bounding box center [181, 471] width 111 height 7
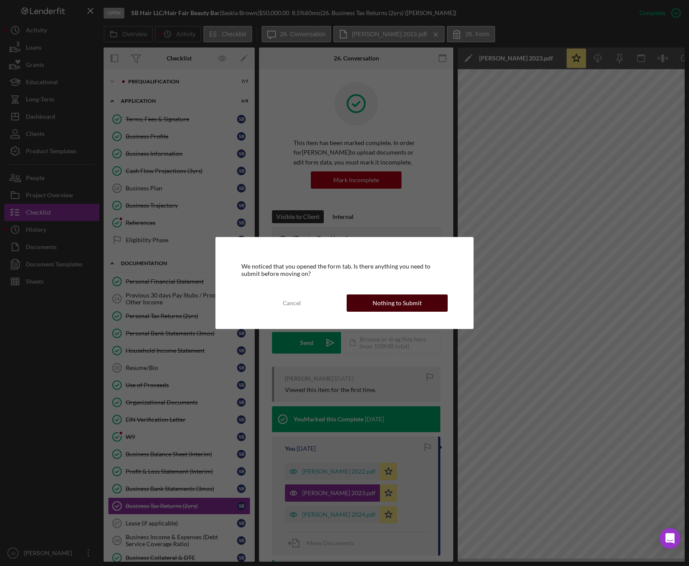
click at [413, 300] on div "Nothing to Submit" at bounding box center [397, 302] width 49 height 17
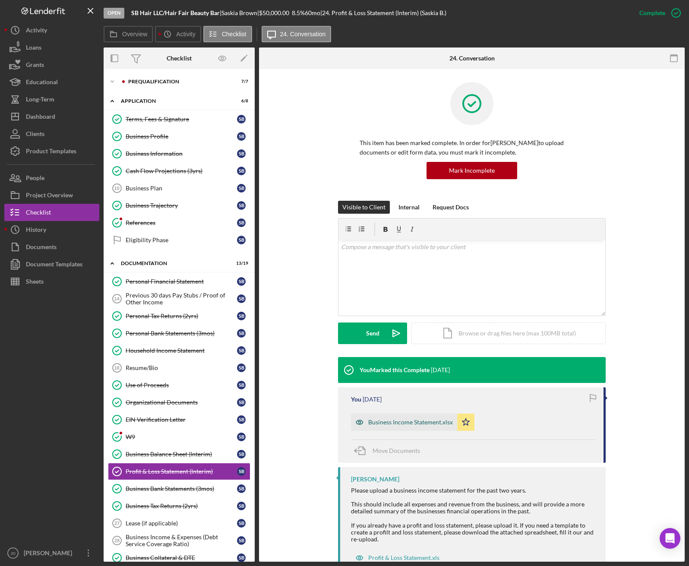
click at [414, 420] on div "Business Income Statement.xlsx" at bounding box center [410, 422] width 85 height 7
